Goal: Navigation & Orientation: Find specific page/section

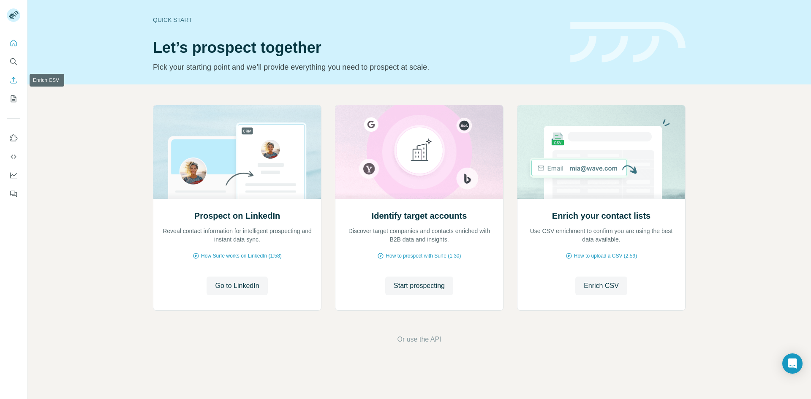
click at [15, 82] on icon "Enrich CSV" at bounding box center [13, 80] width 8 height 8
click at [12, 97] on icon "My lists" at bounding box center [13, 99] width 8 height 8
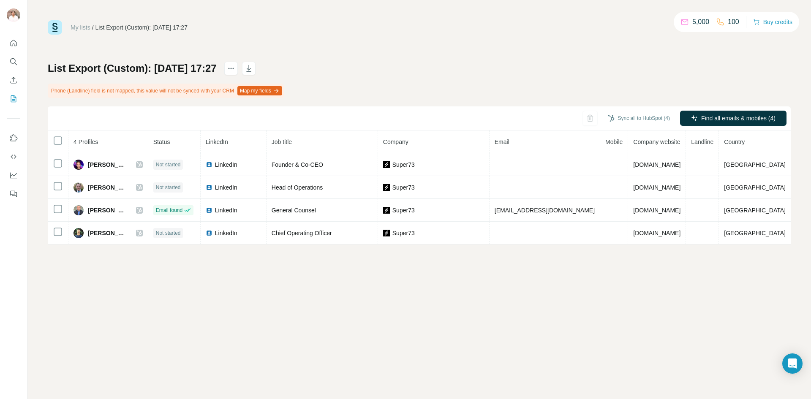
click at [503, 102] on div "List Export (Custom): 25/08/2025 17:27 Phone (Landline) field is not mapped, th…" at bounding box center [419, 153] width 743 height 183
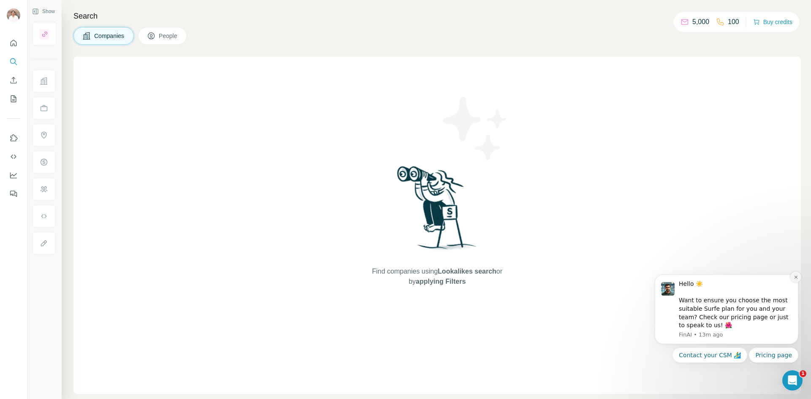
click at [795, 278] on icon "Dismiss notification" at bounding box center [796, 277] width 5 height 5
